Goal: Check status: Check status

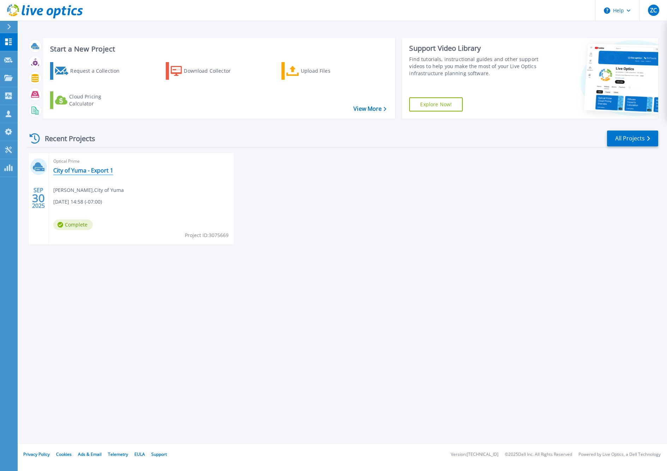
click at [72, 168] on link "City of Yuma - Export 1" at bounding box center [83, 170] width 60 height 7
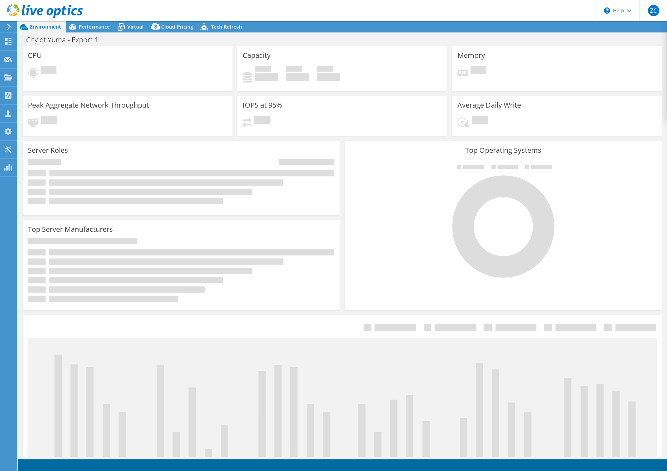
select select "USD"
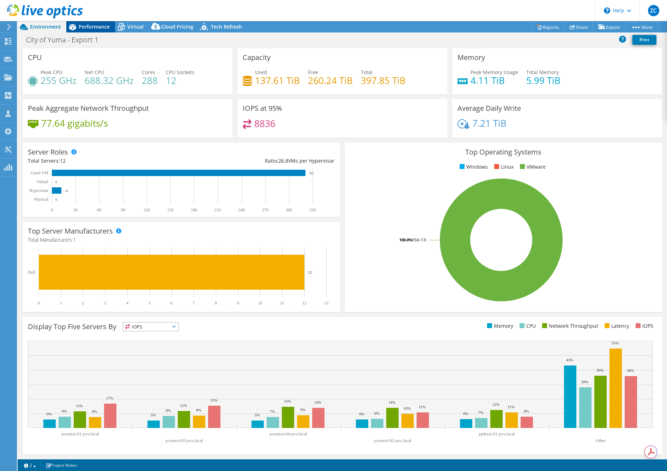
click at [93, 27] on span "Performance" at bounding box center [94, 26] width 31 height 7
